Goal: Task Accomplishment & Management: Complete application form

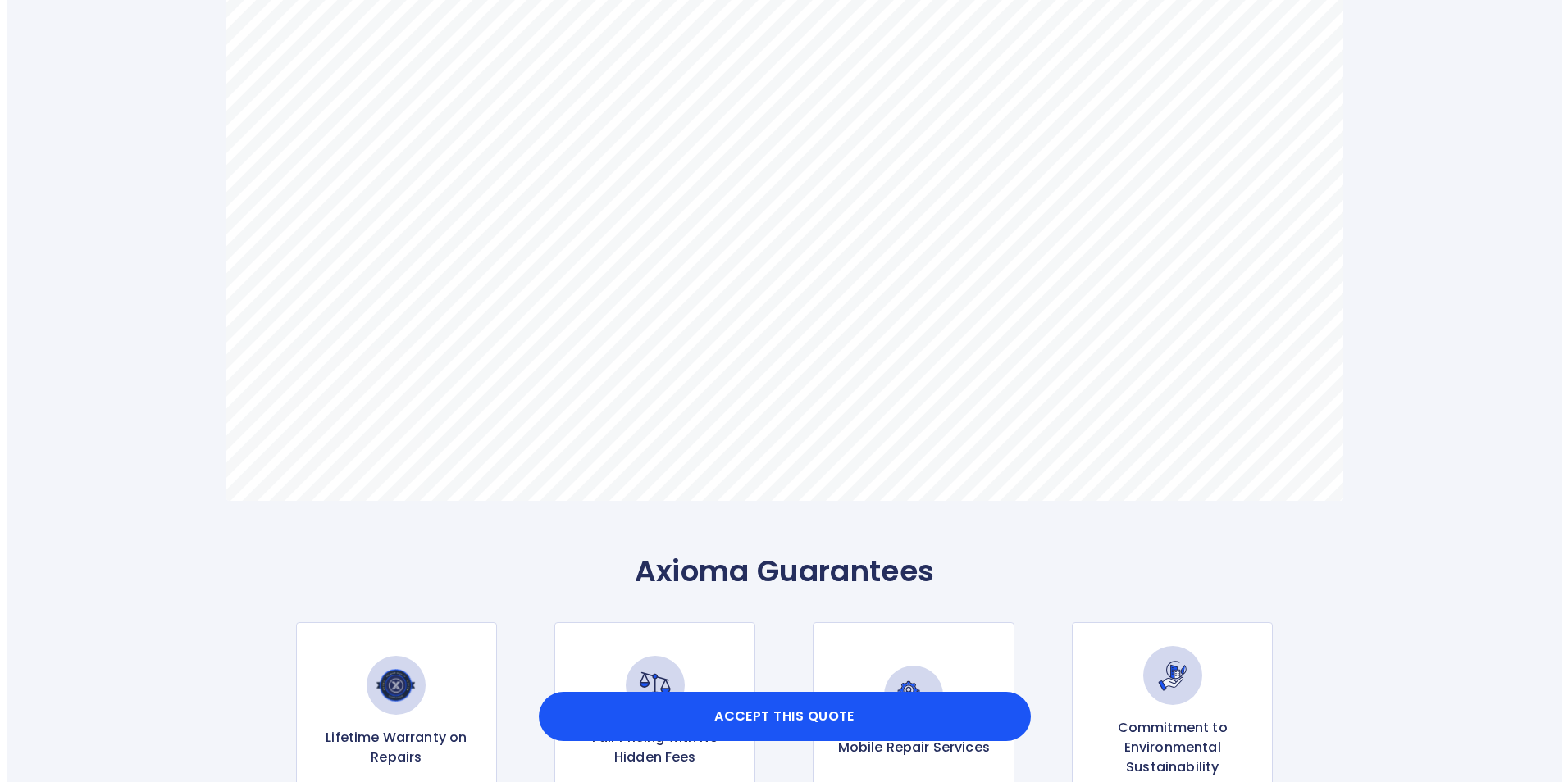
scroll to position [1229, 0]
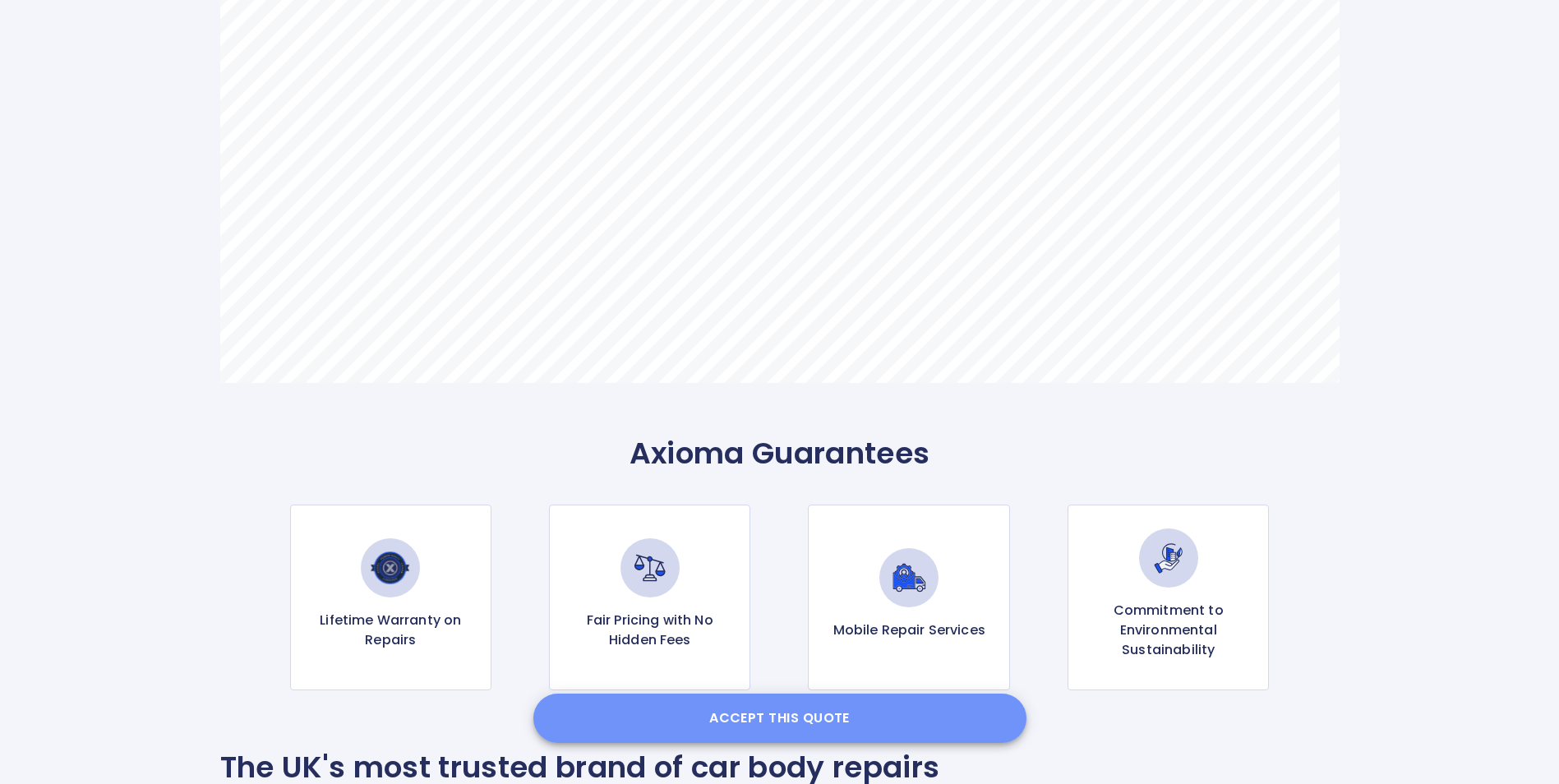
click at [788, 720] on button "Accept this Quote" at bounding box center [780, 718] width 493 height 49
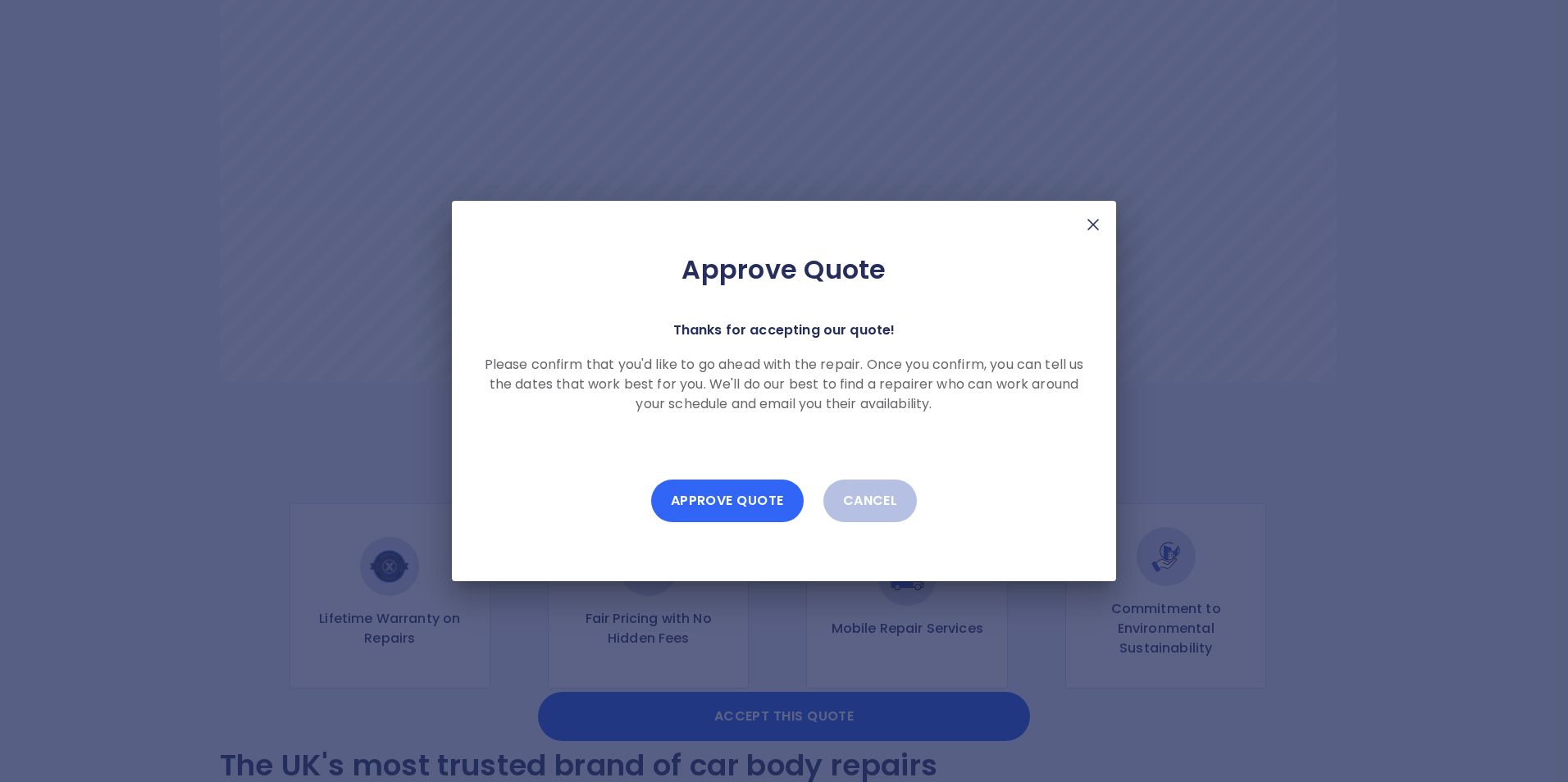
click at [735, 497] on button "Approve Quote" at bounding box center [727, 501] width 152 height 43
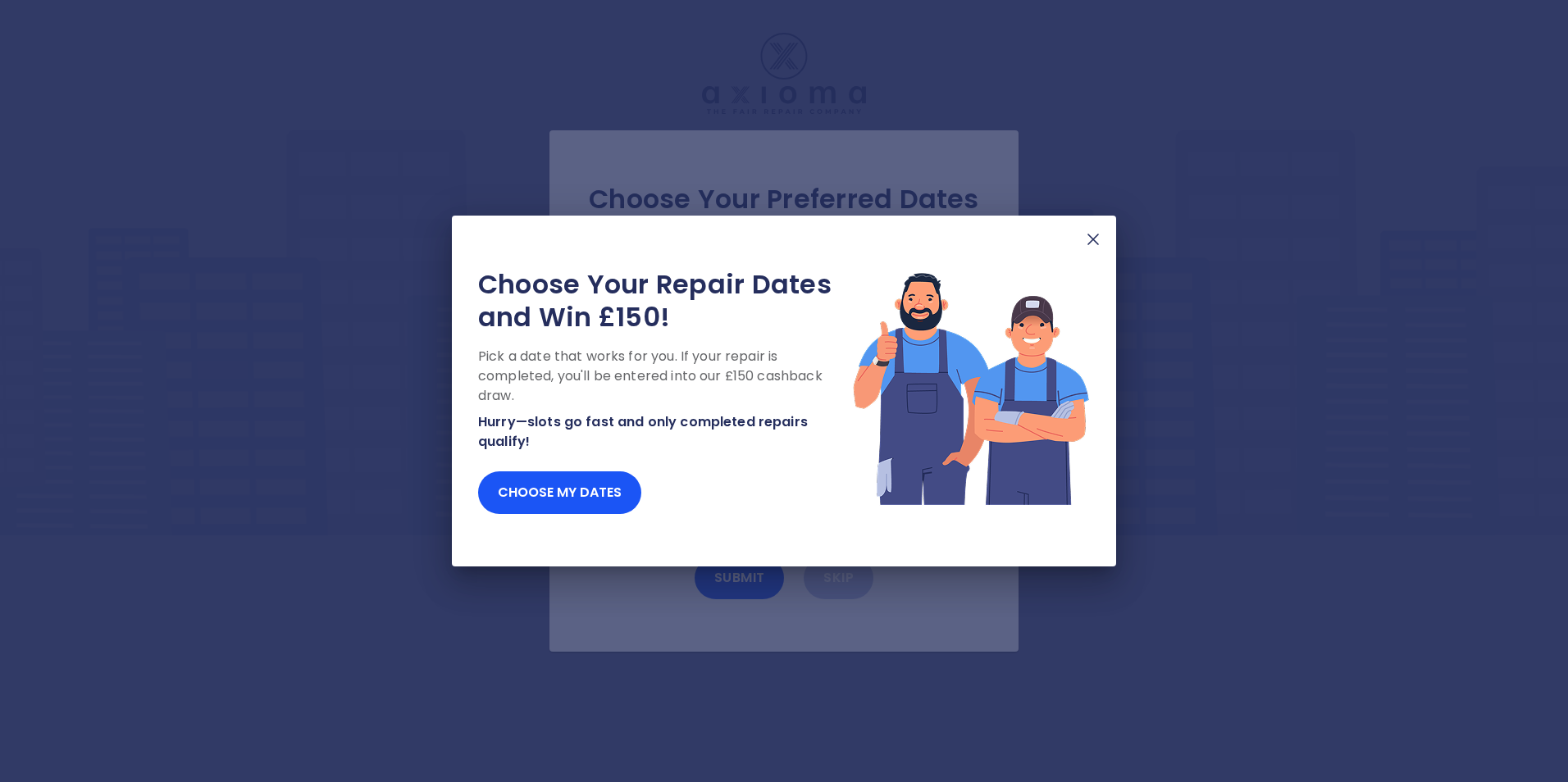
click at [1092, 239] on img at bounding box center [1093, 239] width 20 height 20
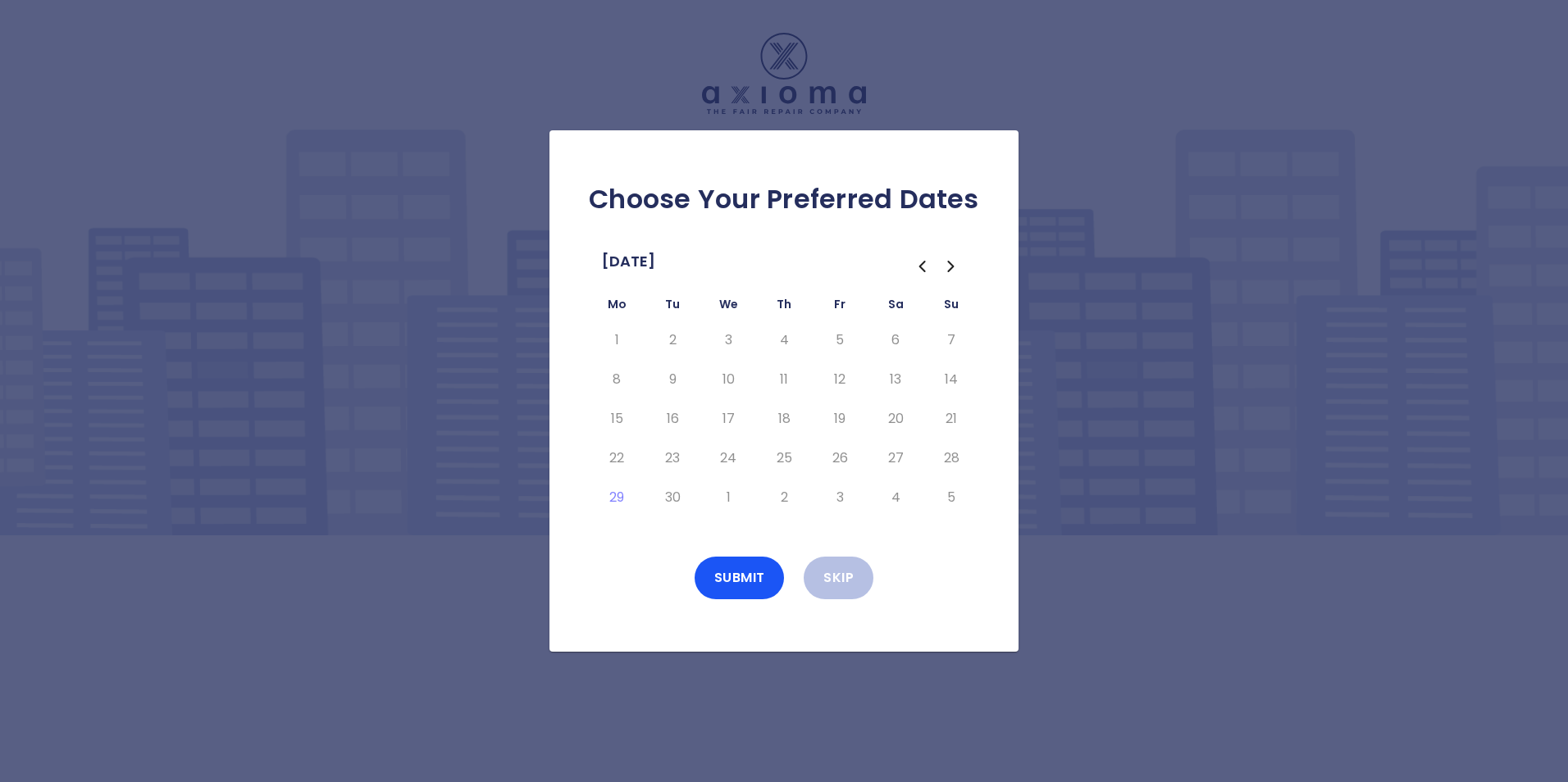
click at [953, 265] on icon "Go to the Next Month" at bounding box center [951, 266] width 20 height 20
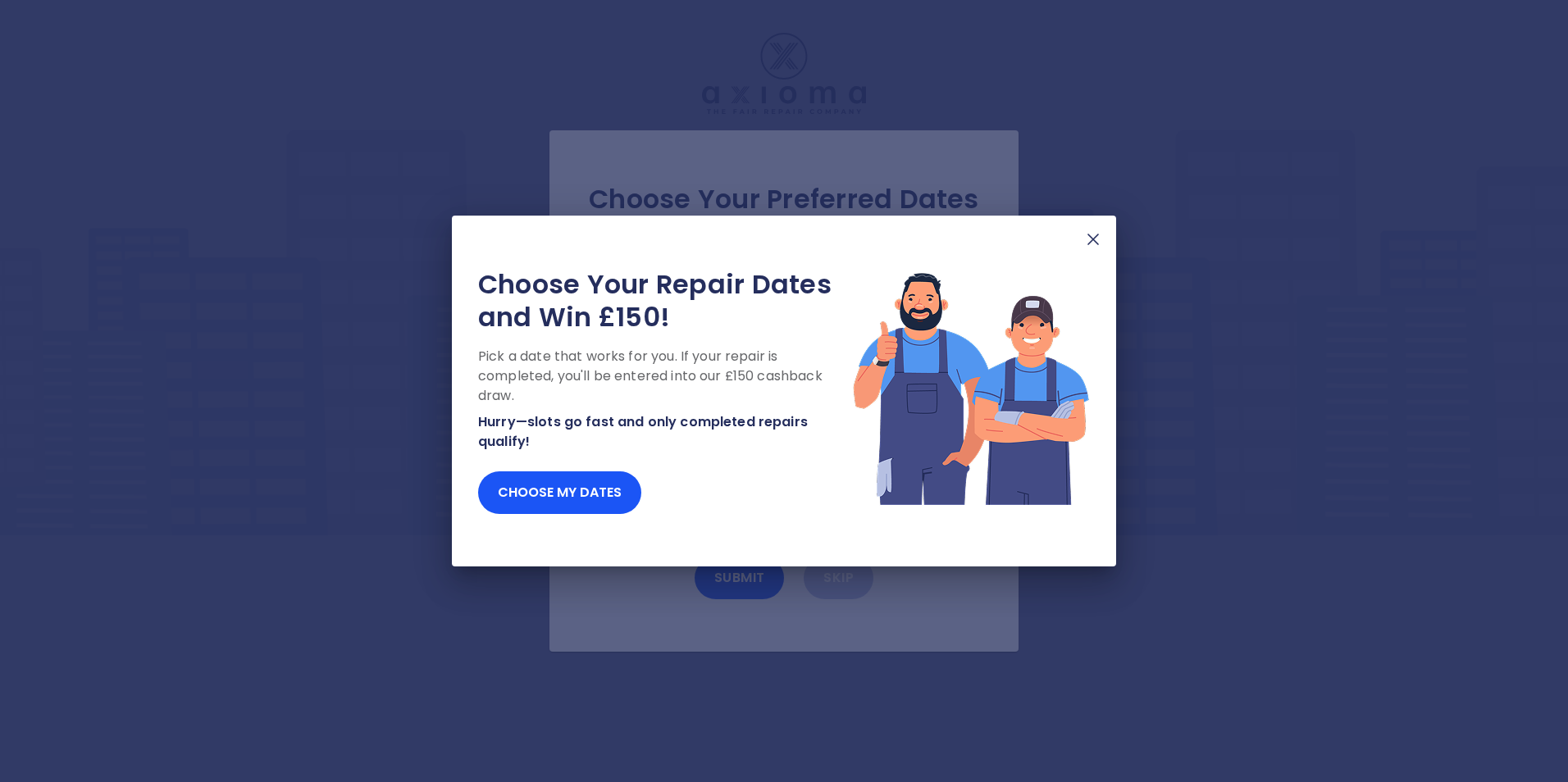
click at [1097, 240] on img at bounding box center [1093, 239] width 20 height 20
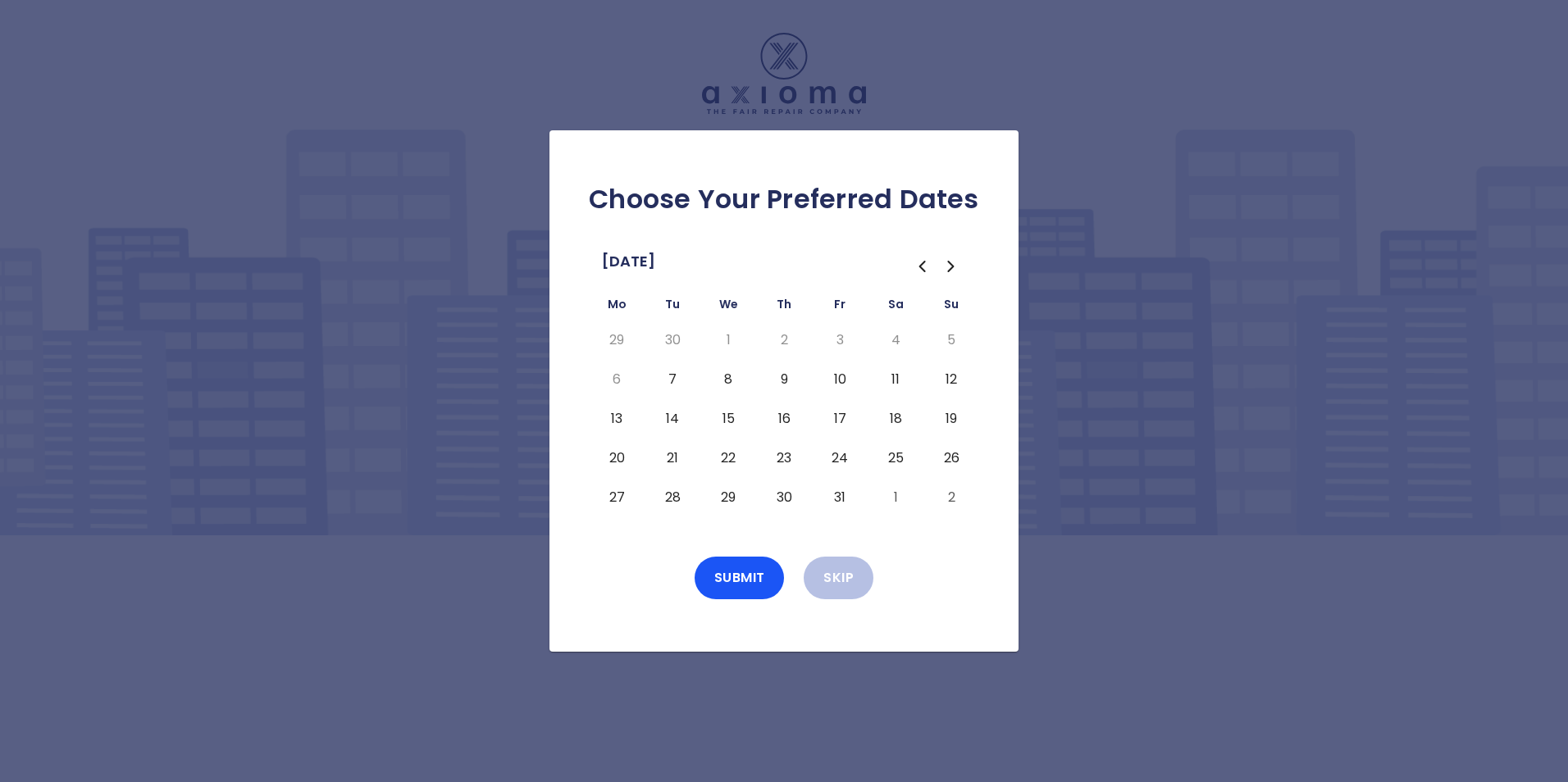
click at [672, 377] on button "7" at bounding box center [673, 380] width 30 height 26
click at [743, 575] on button "Submit" at bounding box center [740, 578] width 90 height 43
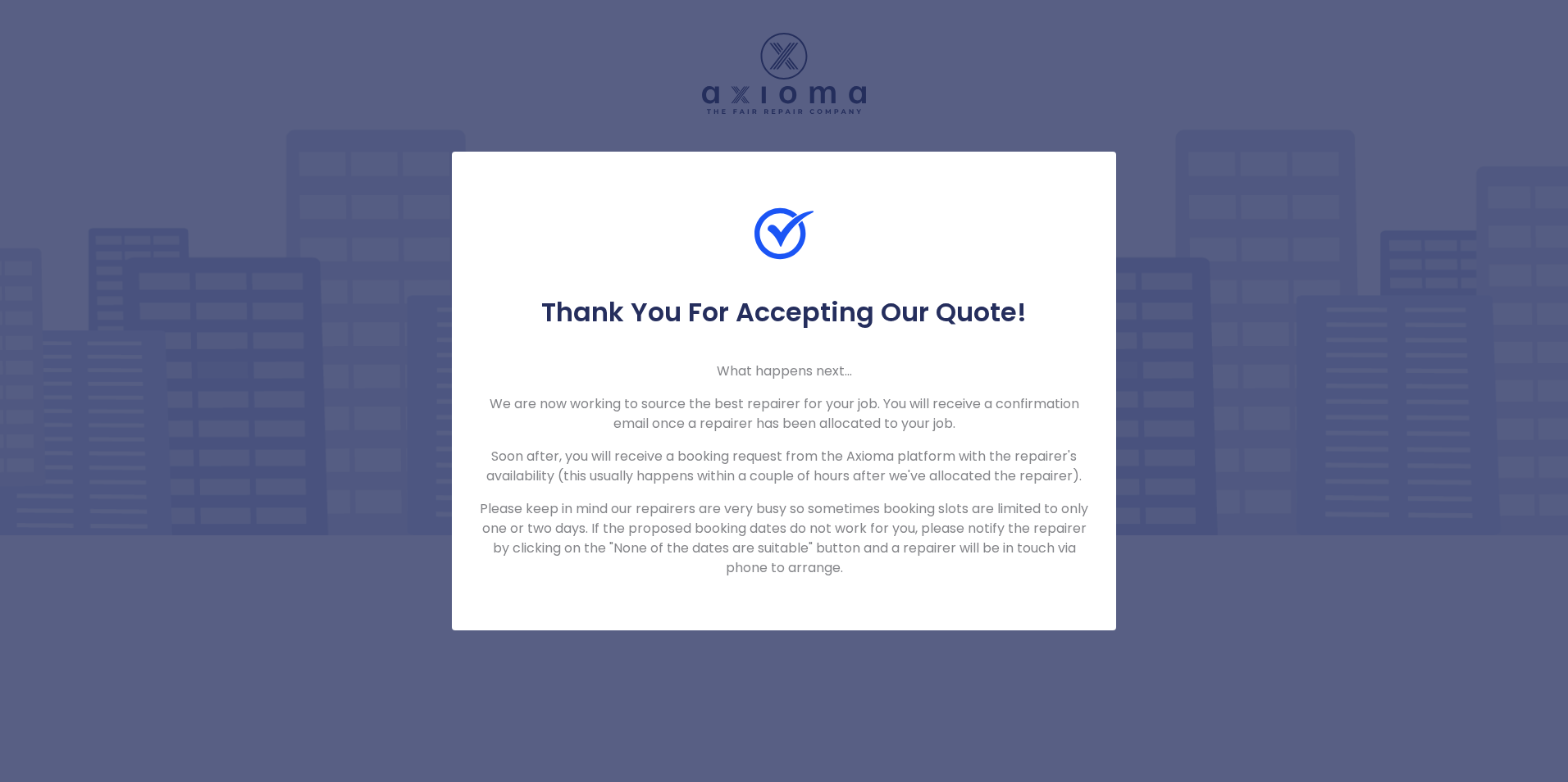
click at [1247, 244] on div "Thank You For Accepting Our Quote! What happens next... We are now working to s…" at bounding box center [784, 391] width 1568 height 782
click at [1252, 250] on div "Thank You For Accepting Our Quote! What happens next... We are now working to s…" at bounding box center [784, 391] width 1568 height 782
drag, startPoint x: 1000, startPoint y: 109, endPoint x: 871, endPoint y: 98, distance: 129.5
click at [1000, 109] on div "Thank You For Accepting Our Quote! What happens next... We are now working to s…" at bounding box center [784, 391] width 1568 height 782
